Goal: Check status: Check status

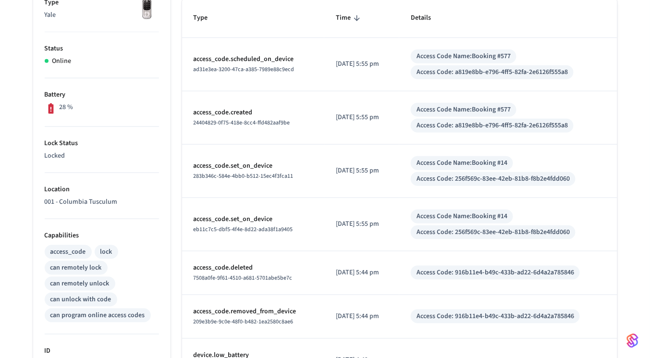
scroll to position [60, 0]
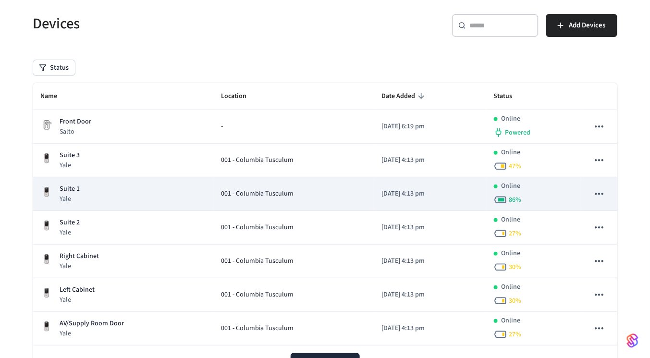
click at [124, 198] on div "Suite 1 Yale" at bounding box center [123, 194] width 165 height 20
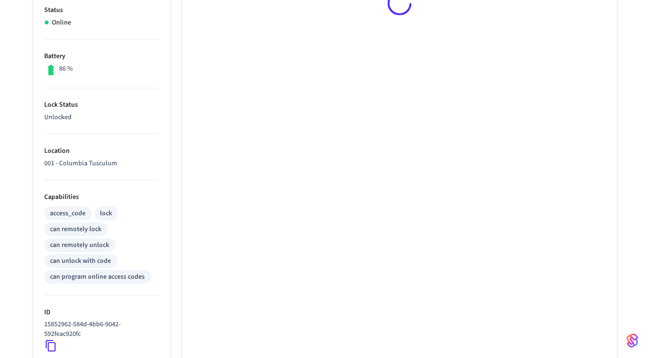
scroll to position [351, 0]
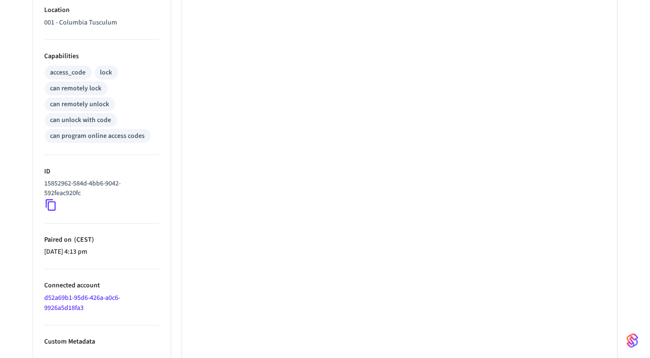
scroll to position [60, 0]
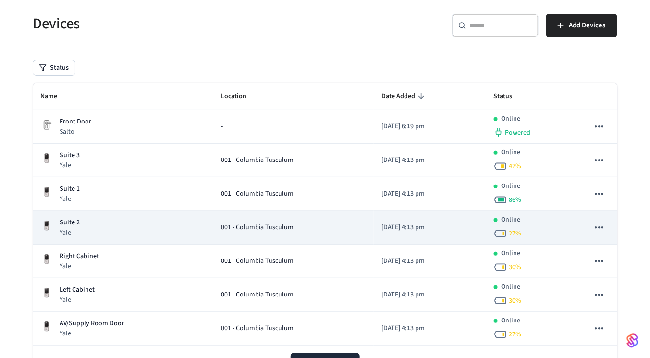
click at [97, 219] on div "Suite 2 Yale" at bounding box center [123, 228] width 165 height 20
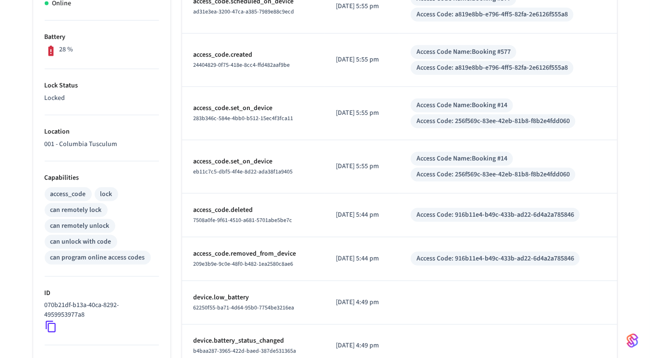
scroll to position [229, 0]
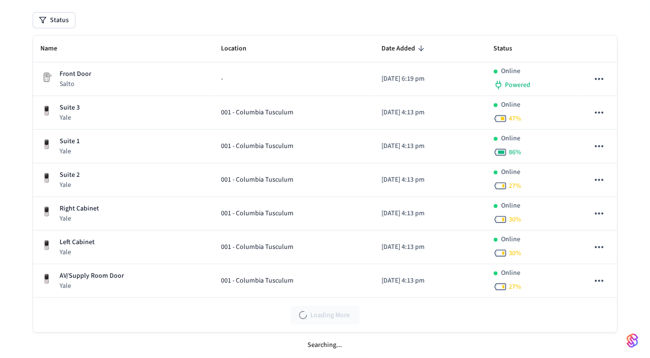
scroll to position [60, 0]
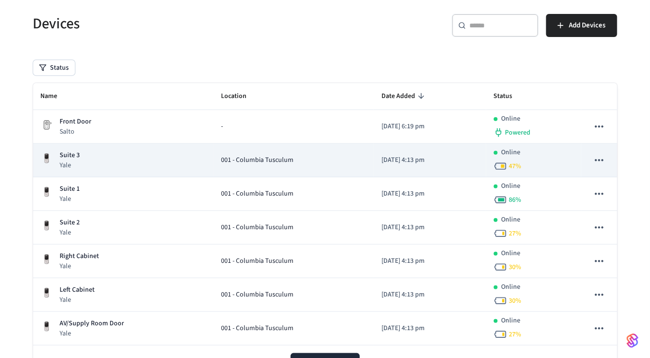
click at [108, 162] on div "Suite 3 Yale" at bounding box center [123, 160] width 165 height 20
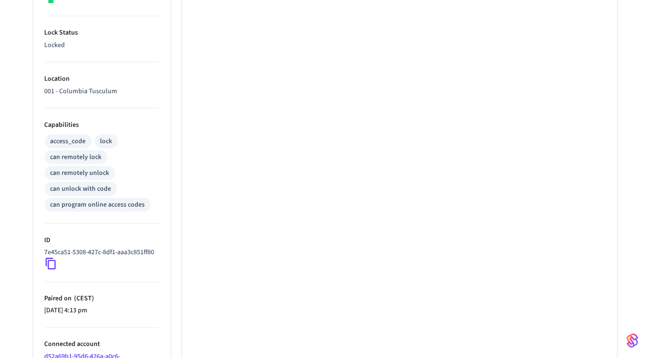
scroll to position [299, 0]
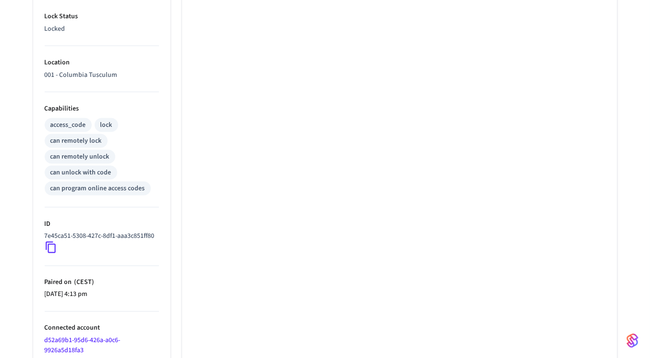
scroll to position [60, 0]
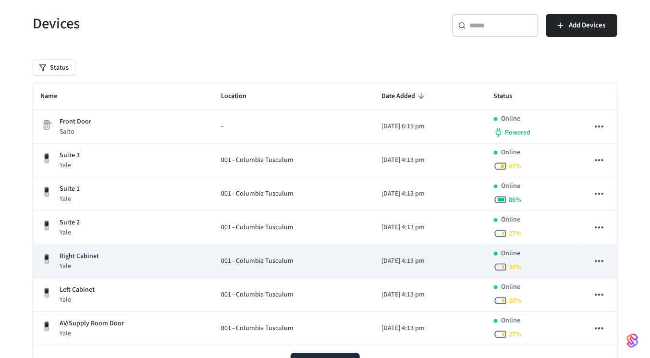
click at [71, 266] on p "Yale" at bounding box center [79, 266] width 39 height 10
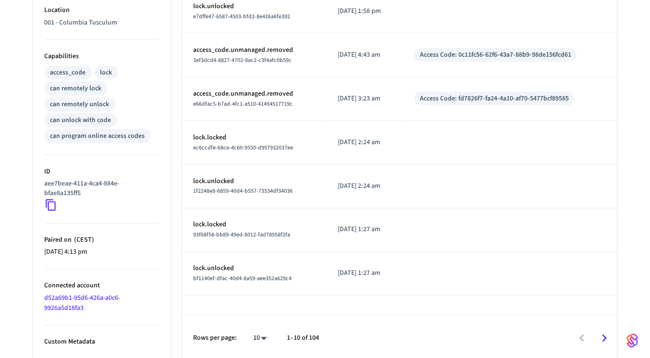
scroll to position [351, 0]
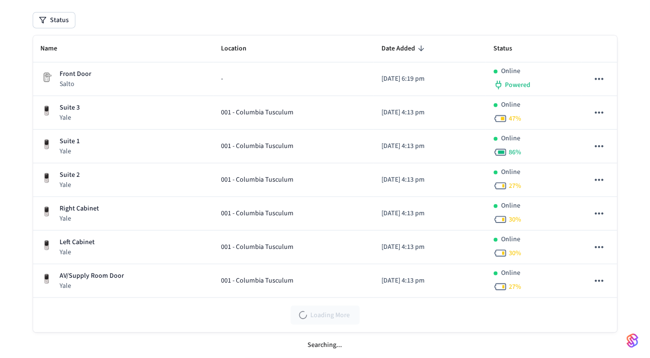
scroll to position [60, 0]
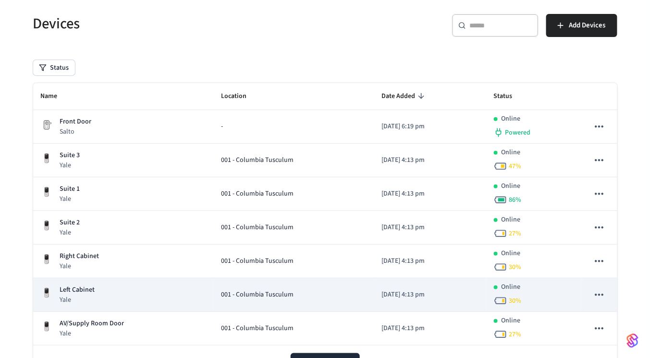
click at [90, 288] on p "Left Cabinet" at bounding box center [77, 290] width 35 height 10
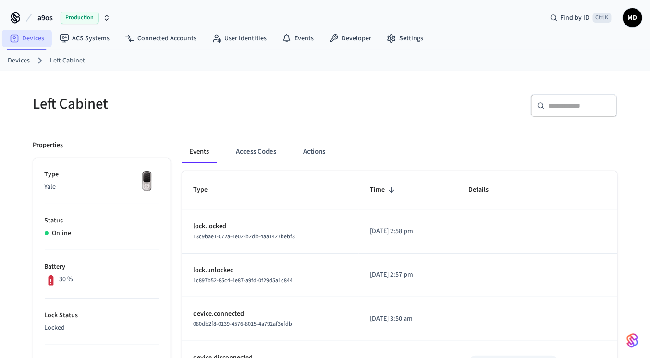
click at [38, 33] on link "Devices" at bounding box center [27, 38] width 50 height 17
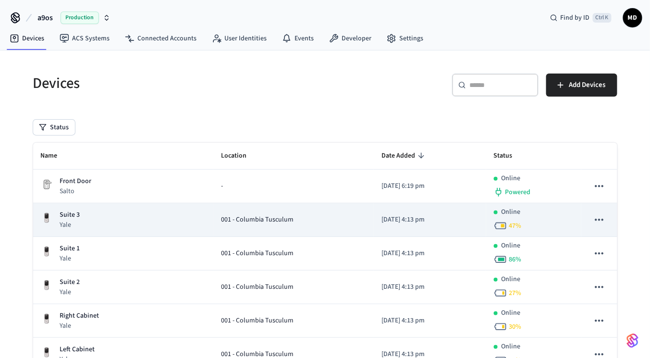
scroll to position [19, 0]
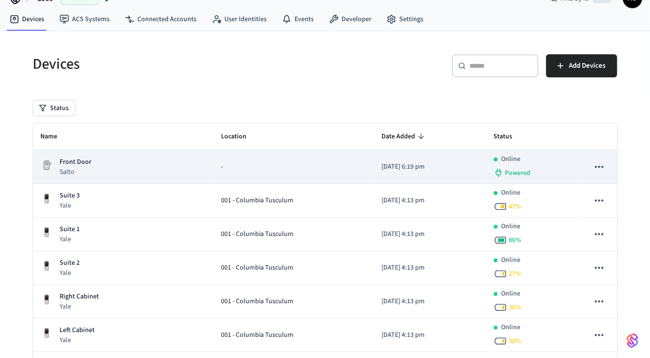
click at [149, 167] on div "Front Door Salto" at bounding box center [123, 167] width 165 height 20
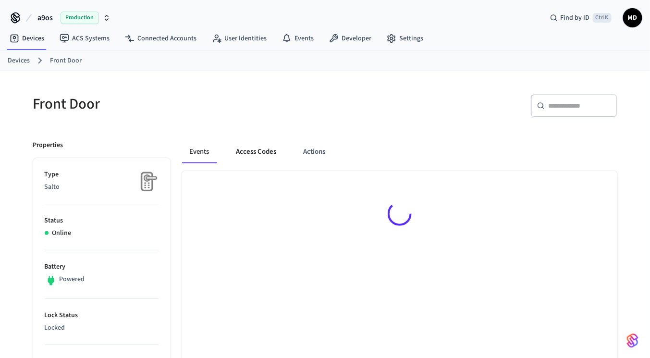
click at [262, 153] on button "Access Codes" at bounding box center [257, 151] width 56 height 23
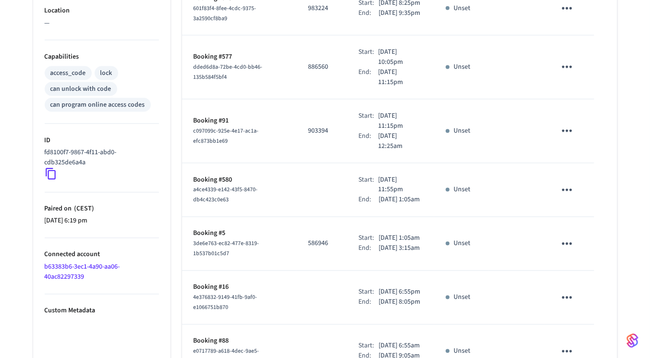
scroll to position [371, 0]
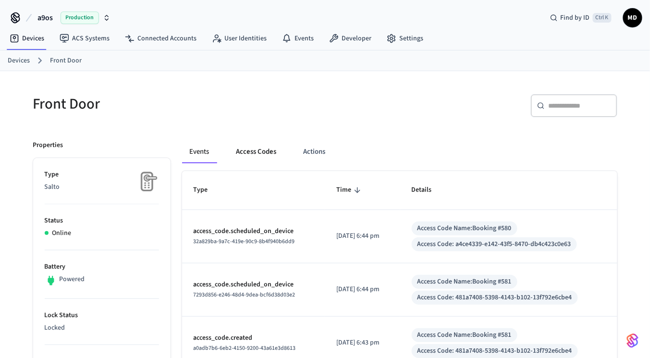
click at [255, 153] on button "Access Codes" at bounding box center [257, 151] width 56 height 23
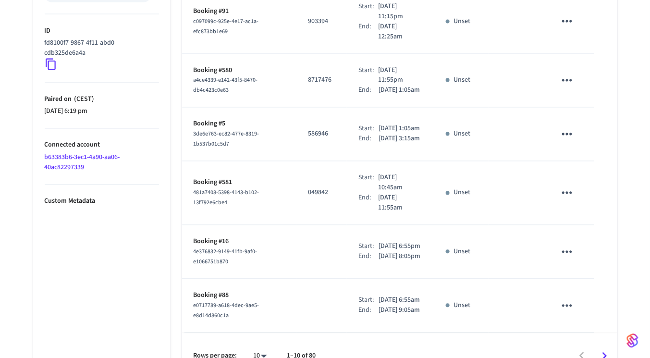
scroll to position [460, 0]
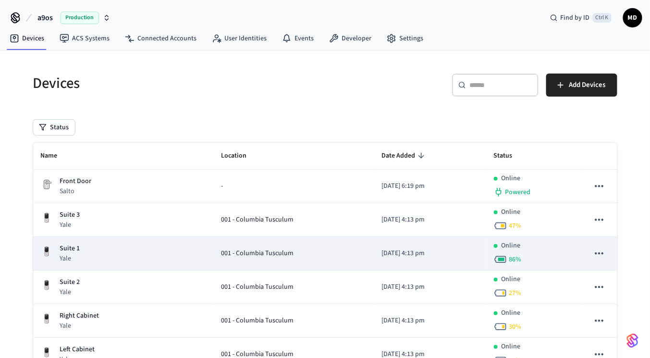
click at [144, 255] on div "Suite 1 Yale" at bounding box center [123, 253] width 165 height 20
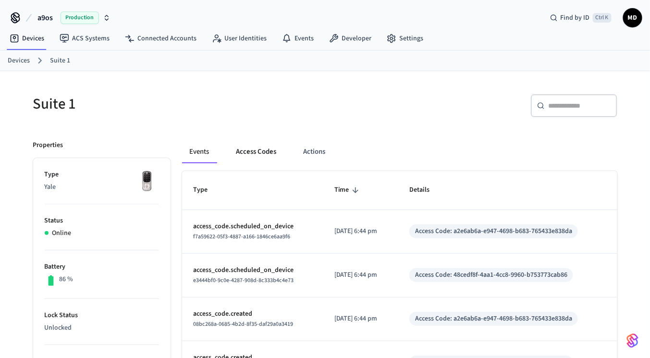
click at [278, 146] on button "Access Codes" at bounding box center [257, 151] width 56 height 23
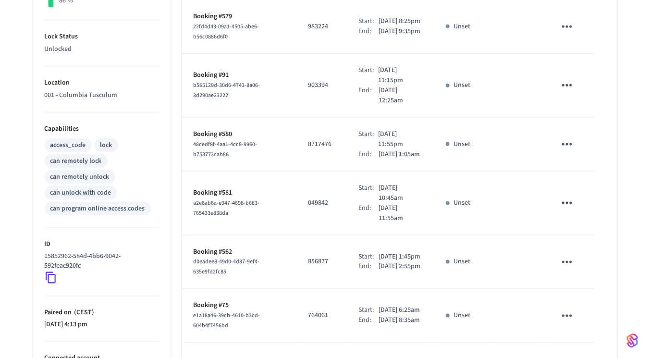
scroll to position [277, 0]
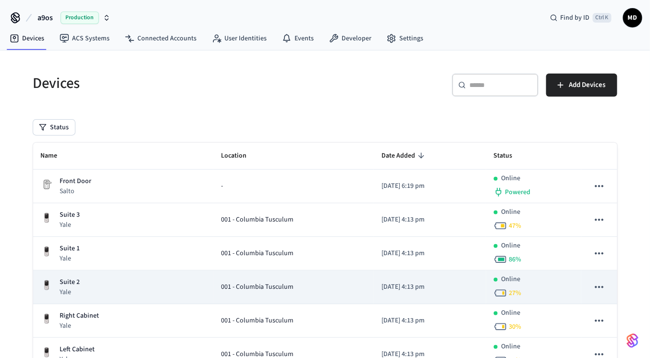
scroll to position [31, 0]
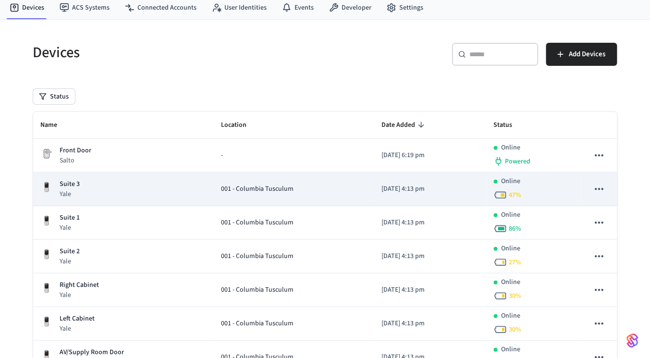
click at [159, 194] on div "Suite 3 Yale" at bounding box center [123, 189] width 165 height 20
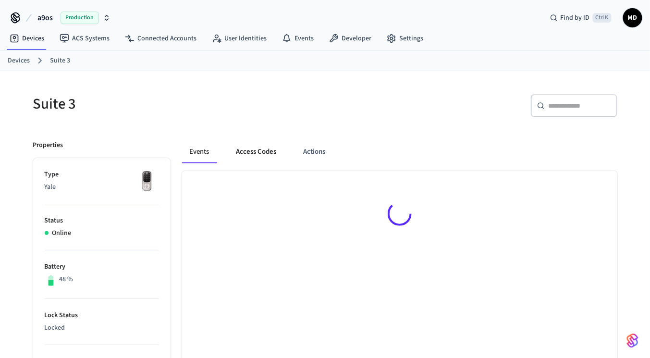
click at [242, 150] on button "Access Codes" at bounding box center [257, 151] width 56 height 23
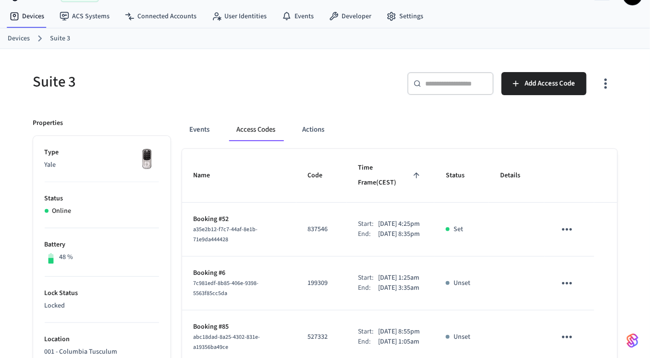
scroll to position [27, 0]
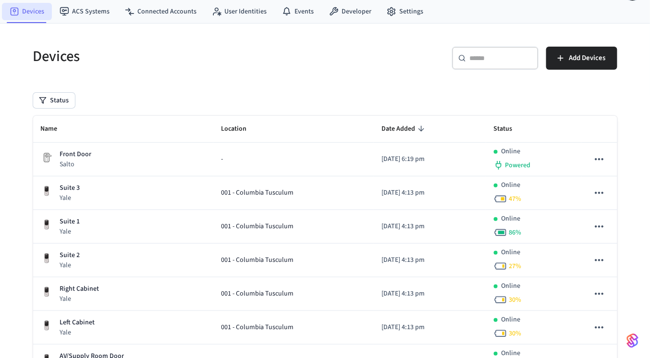
scroll to position [31, 0]
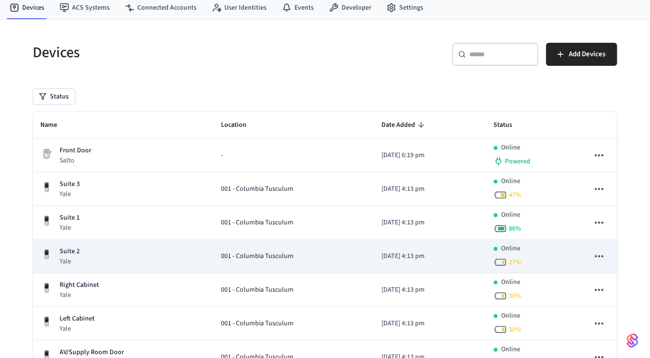
click at [150, 265] on td "Suite 2 Yale" at bounding box center [123, 257] width 181 height 34
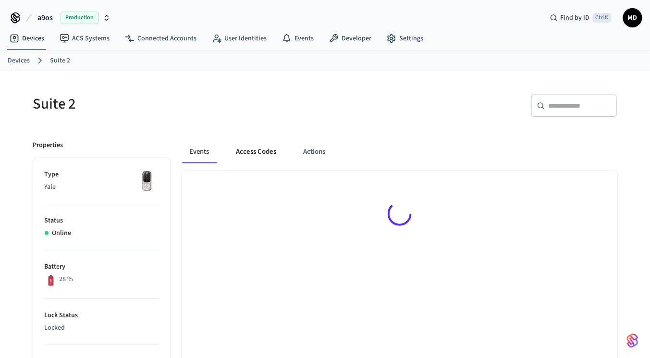
click at [256, 156] on button "Access Codes" at bounding box center [257, 151] width 56 height 23
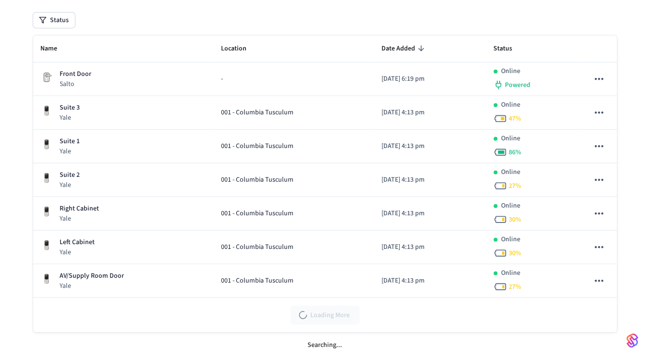
scroll to position [31, 0]
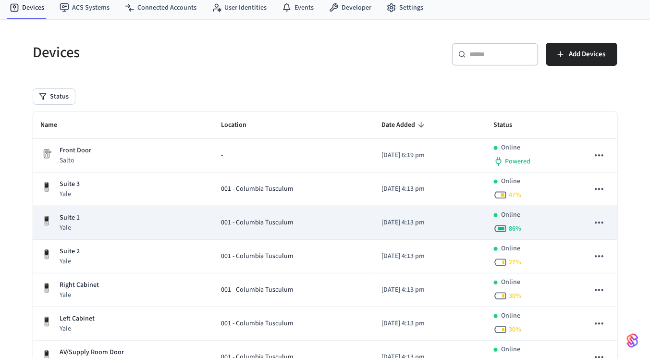
click at [100, 227] on div "Suite 1 Yale" at bounding box center [123, 223] width 165 height 20
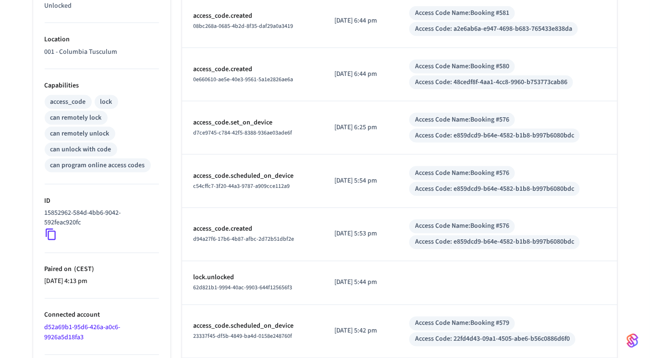
scroll to position [326, 0]
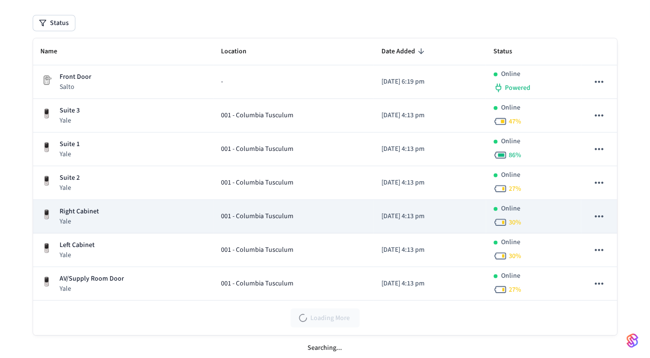
scroll to position [104, 0]
click at [123, 211] on div "Right Cabinet Yale" at bounding box center [123, 216] width 165 height 20
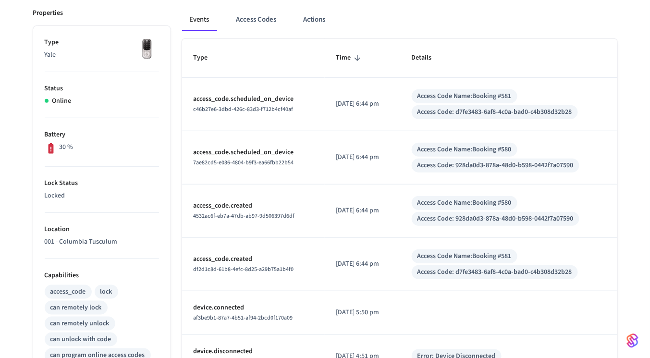
scroll to position [128, 0]
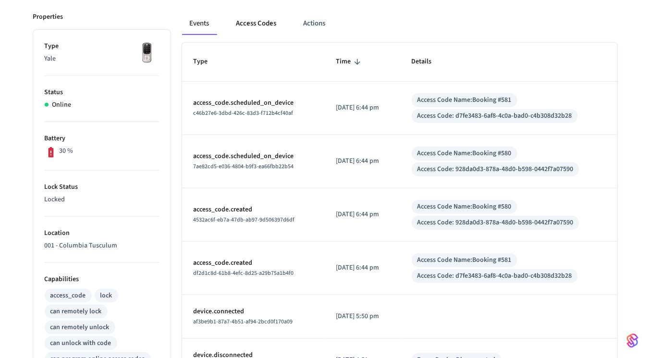
click at [248, 27] on button "Access Codes" at bounding box center [257, 23] width 56 height 23
